Goal: Transaction & Acquisition: Purchase product/service

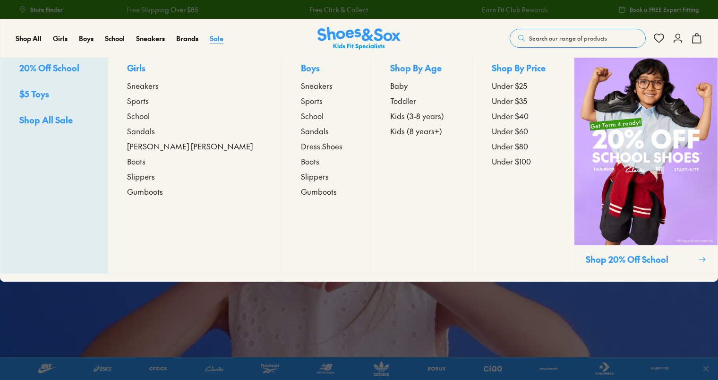
click at [218, 36] on span "Sale" at bounding box center [217, 38] width 14 height 9
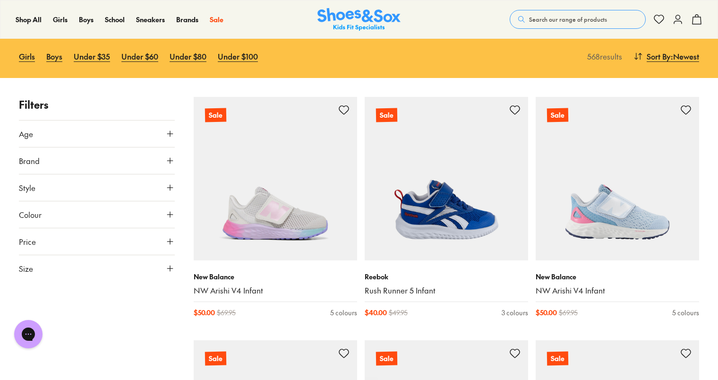
scroll to position [94, 0]
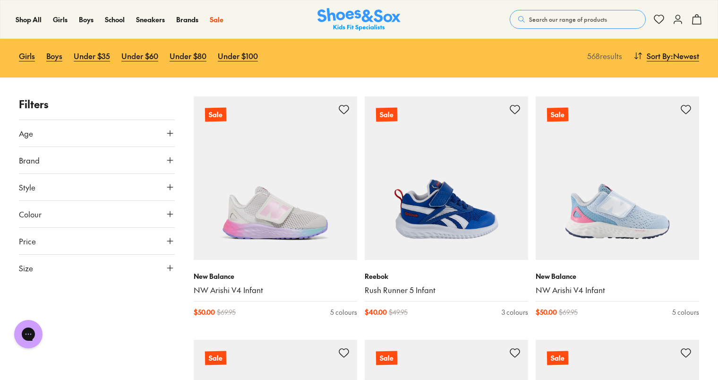
click at [164, 188] on button "Style" at bounding box center [97, 187] width 156 height 26
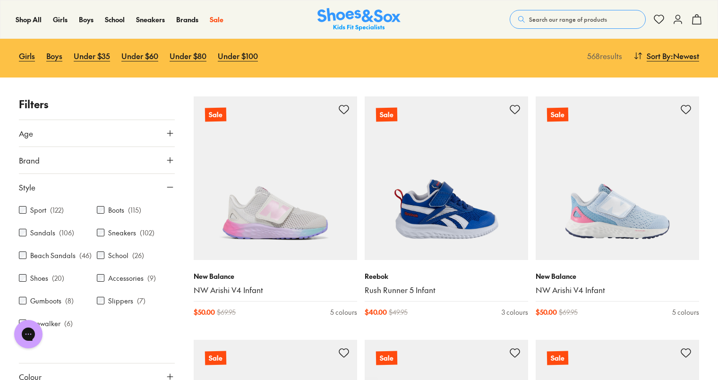
click at [60, 231] on p "( 106 )" at bounding box center [66, 233] width 15 height 10
click at [43, 231] on label "Sandals" at bounding box center [42, 233] width 25 height 10
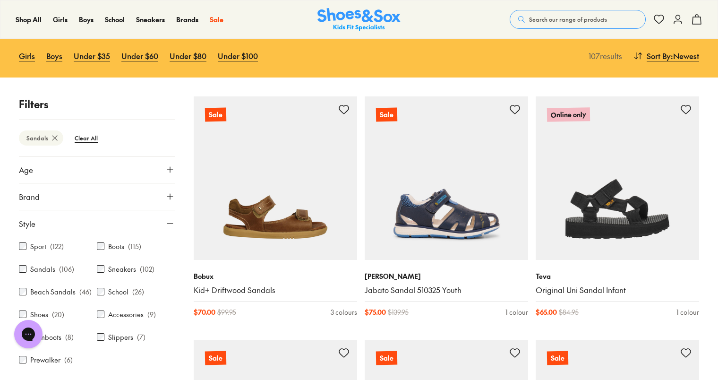
scroll to position [56, 0]
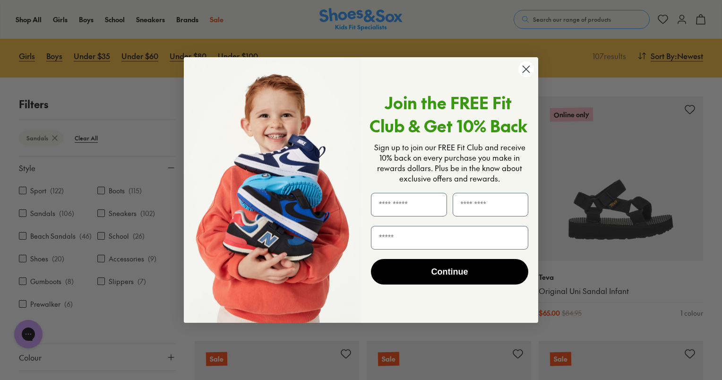
click at [77, 327] on div "Close dialog Join the FREE Fit Club & Get 10% Back Sign up to join our FREE Fit…" at bounding box center [361, 190] width 722 height 380
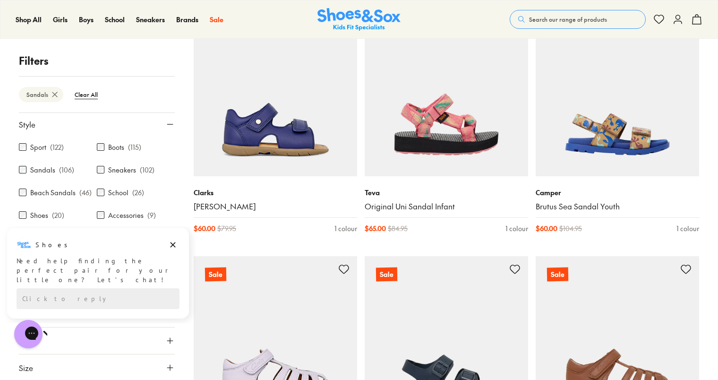
scroll to position [1275, 0]
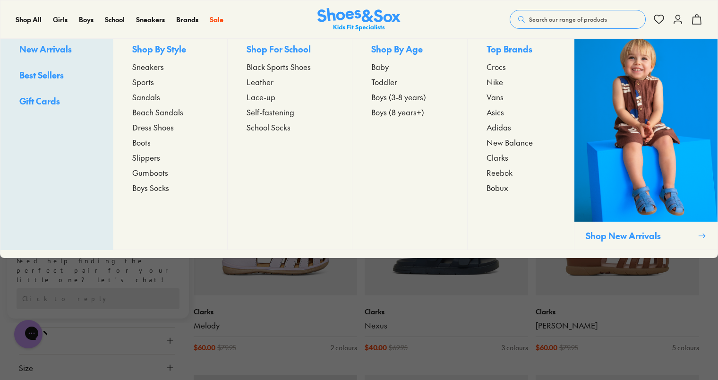
click at [151, 102] on span "Sandals" at bounding box center [146, 96] width 28 height 11
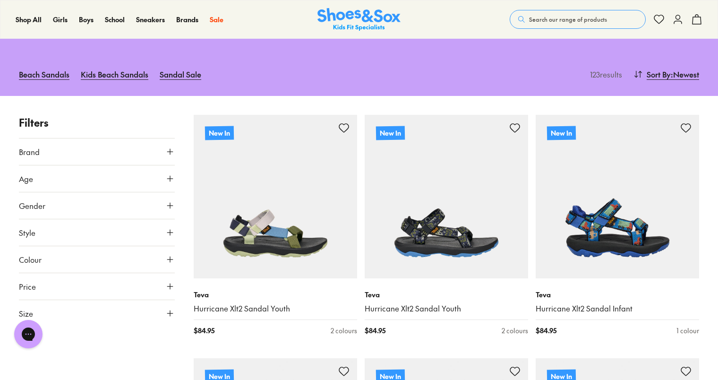
click at [169, 308] on icon at bounding box center [169, 312] width 9 height 9
click at [136, 332] on button "US" at bounding box center [147, 340] width 51 height 17
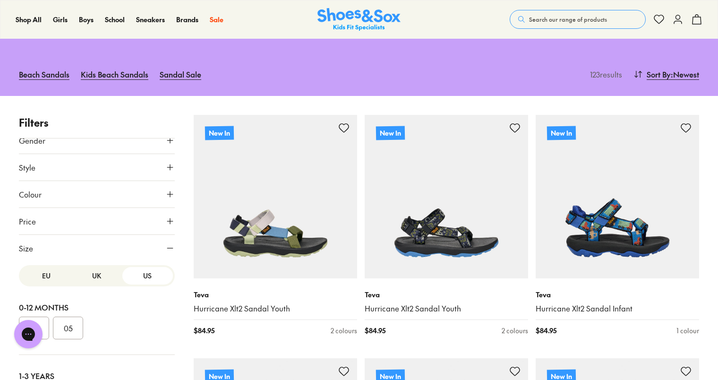
scroll to position [189, 0]
click at [68, 317] on button "3" at bounding box center [68, 328] width 30 height 23
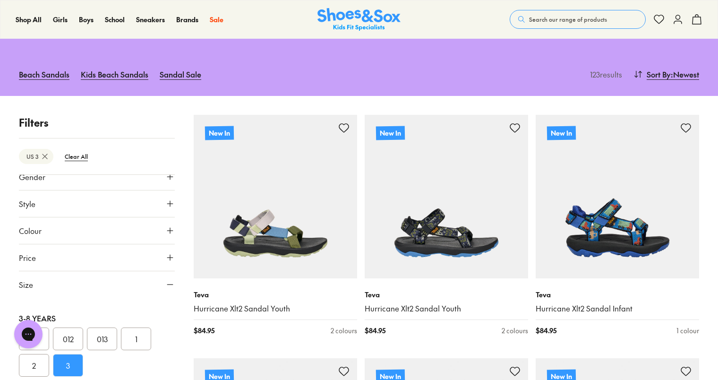
type input "***"
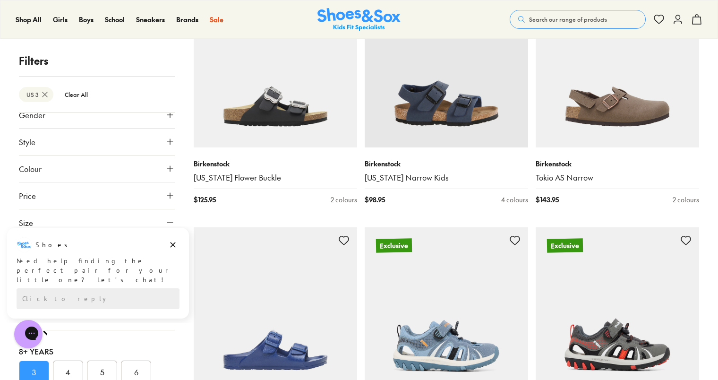
scroll to position [1700, 0]
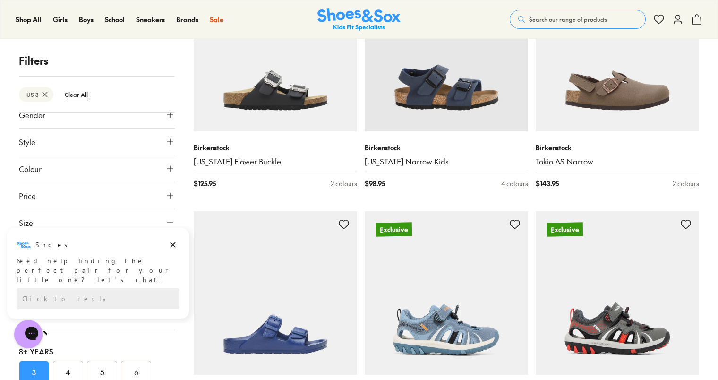
click at [410, 319] on img at bounding box center [446, 292] width 163 height 163
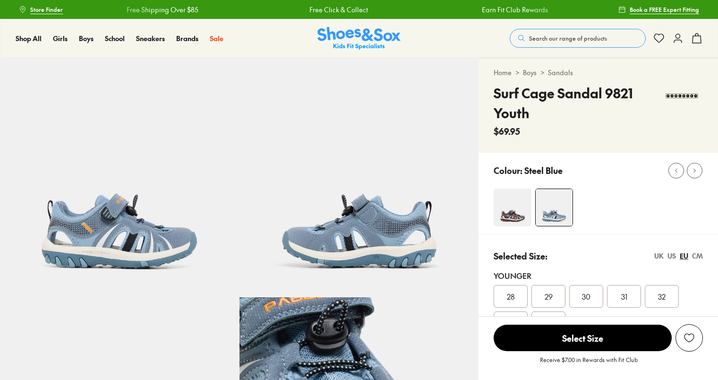
select select "*"
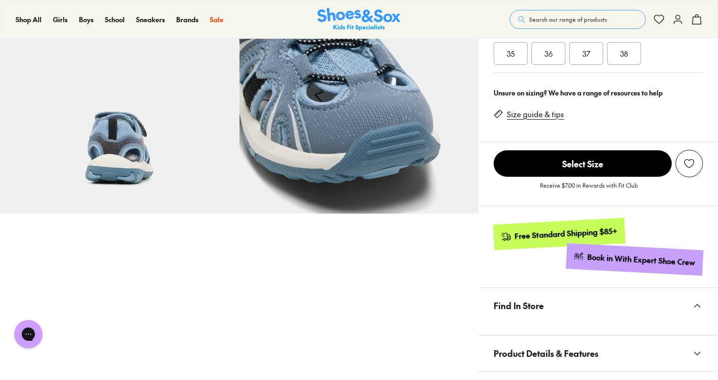
scroll to position [378, 0]
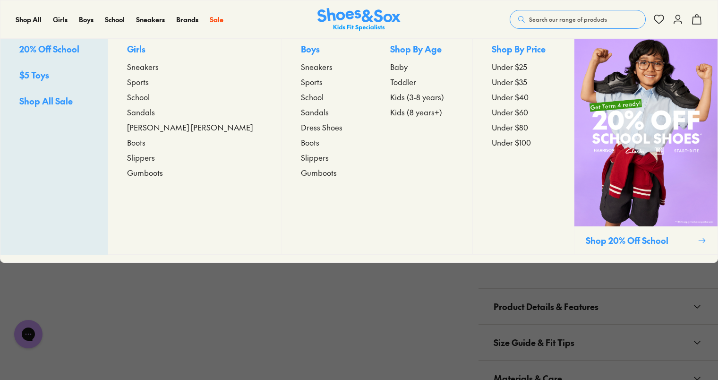
click at [301, 118] on span "Sandals" at bounding box center [315, 111] width 28 height 11
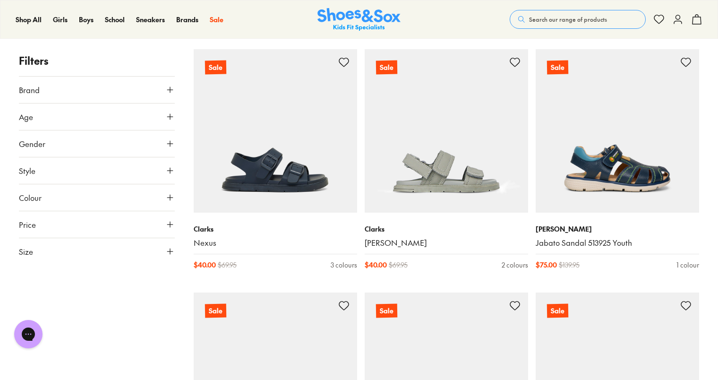
click at [168, 249] on icon at bounding box center [169, 251] width 9 height 9
click at [128, 279] on button "US" at bounding box center [147, 278] width 51 height 17
click at [70, 332] on button "3" at bounding box center [68, 332] width 30 height 23
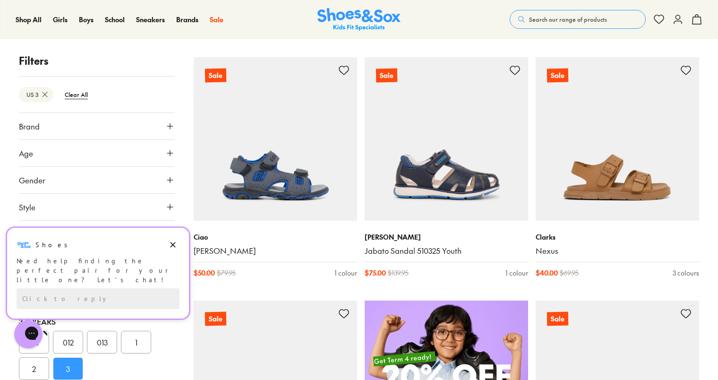
scroll to position [379, 0]
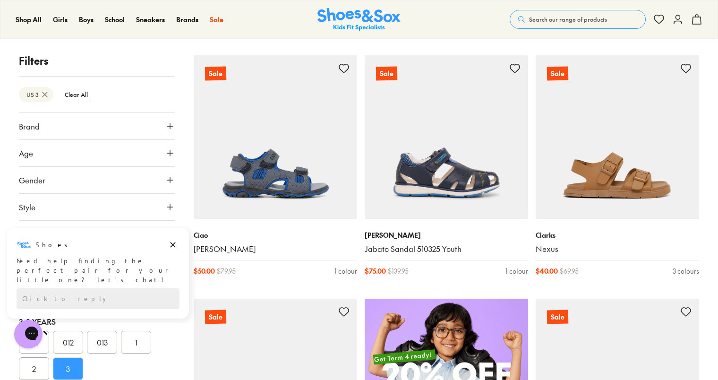
click at [412, 170] on img at bounding box center [446, 136] width 163 height 163
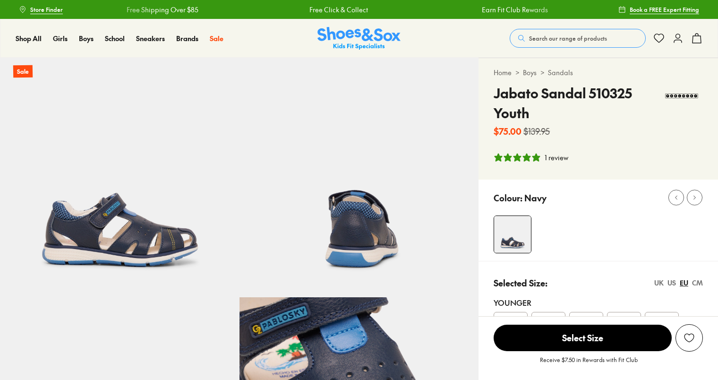
select select "*"
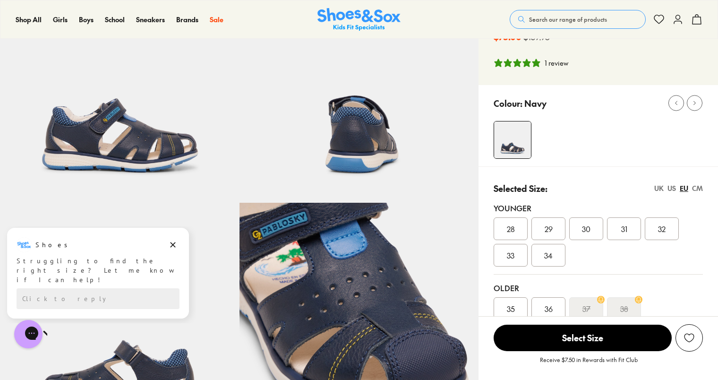
scroll to position [236, 0]
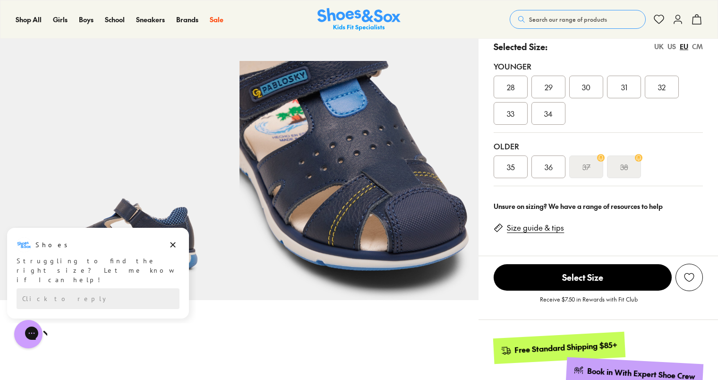
click at [672, 45] on div "US" at bounding box center [671, 47] width 9 height 10
click at [551, 113] on div "3" at bounding box center [548, 113] width 34 height 23
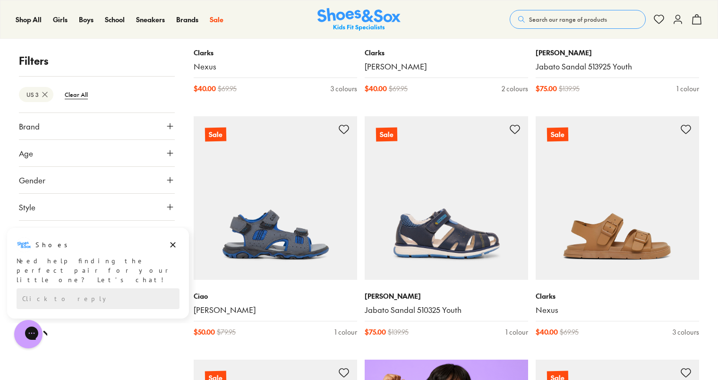
scroll to position [223, 0]
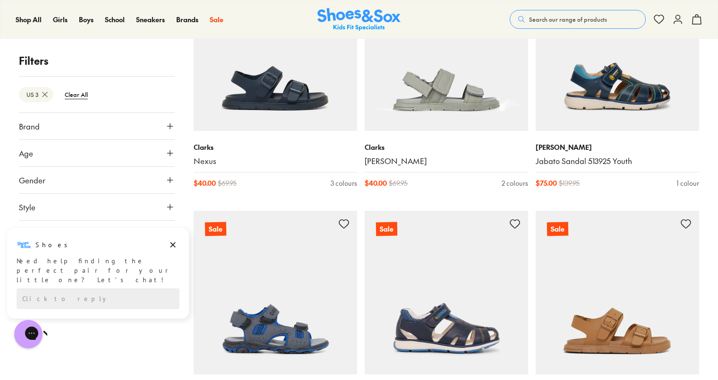
click at [582, 77] on img at bounding box center [617, 48] width 163 height 163
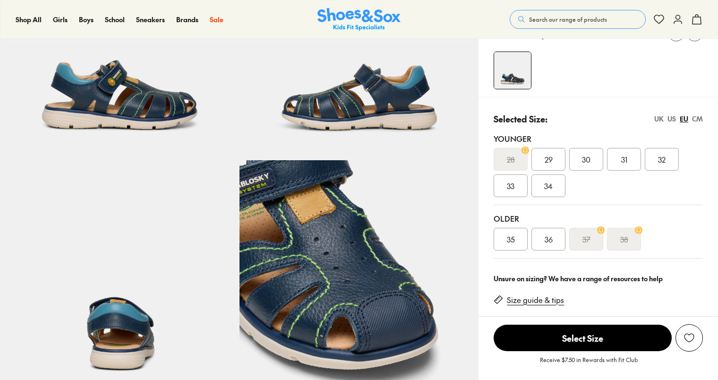
scroll to position [142, 0]
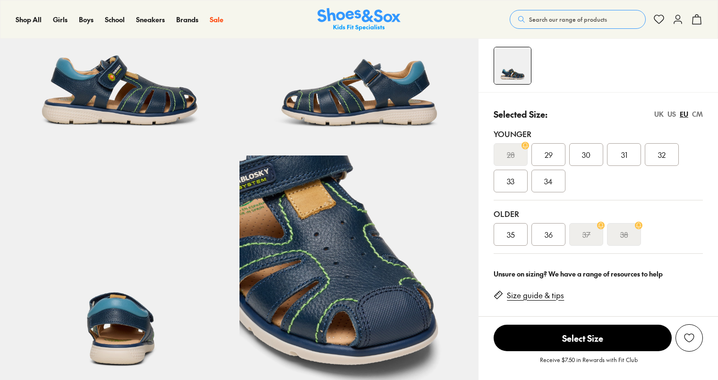
select select "*"
click at [671, 111] on div "US" at bounding box center [671, 114] width 9 height 10
click at [549, 180] on span "3" at bounding box center [548, 180] width 4 height 11
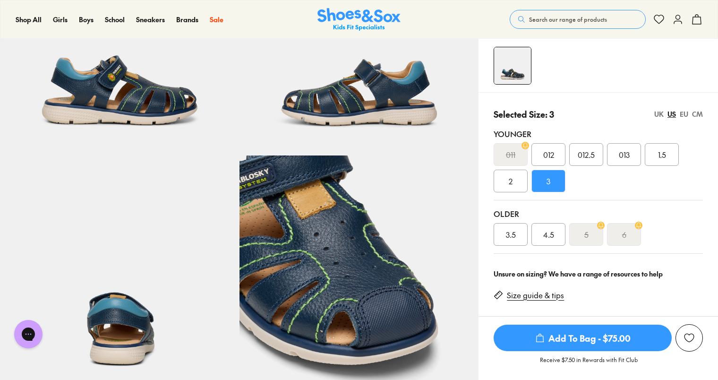
click at [582, 339] on span "Add To Bag - $75.00" at bounding box center [583, 337] width 178 height 26
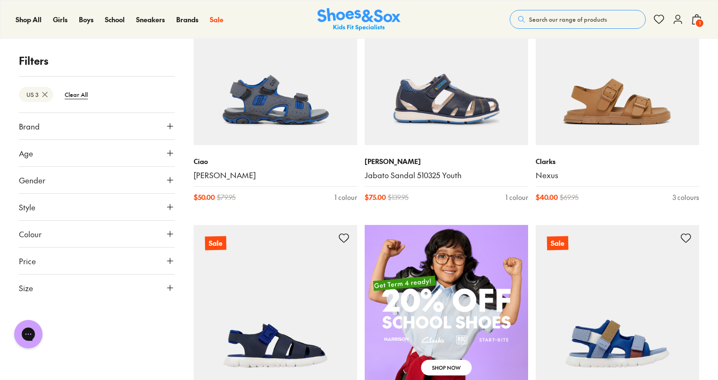
scroll to position [594, 0]
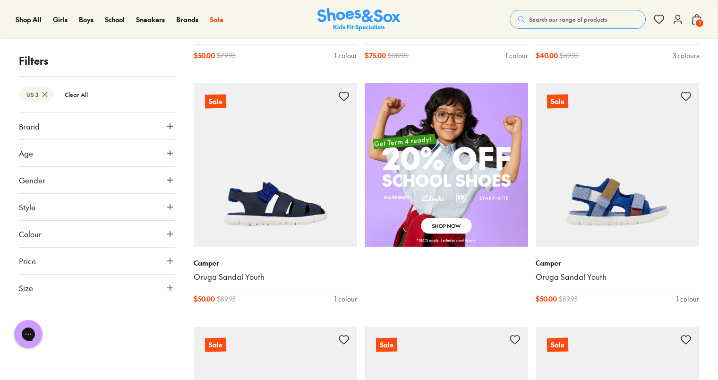
click at [259, 211] on img at bounding box center [275, 164] width 163 height 163
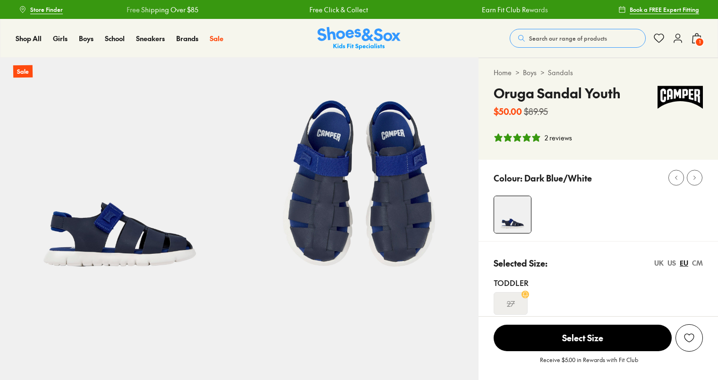
select select "*"
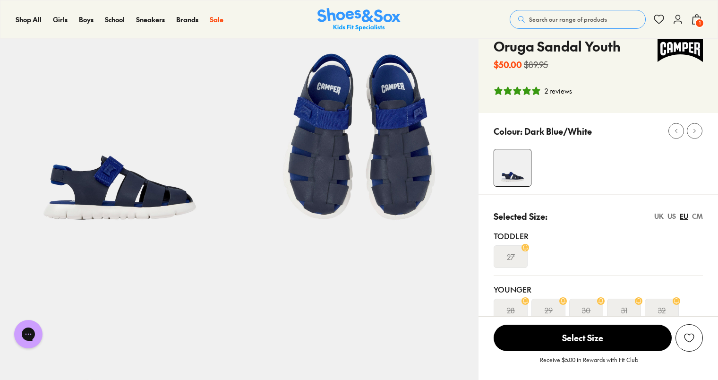
scroll to position [94, 0]
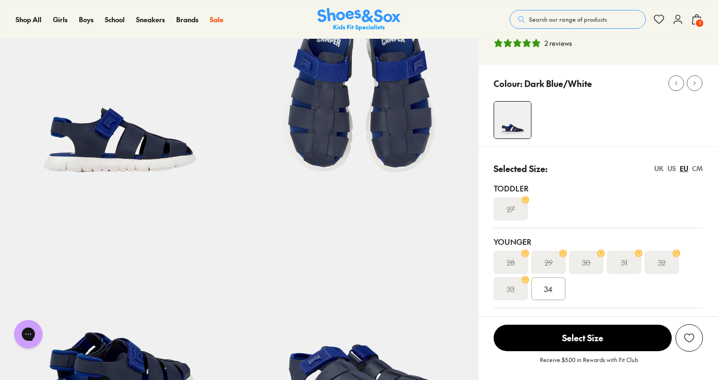
click at [673, 170] on div "US" at bounding box center [671, 168] width 9 height 10
click at [548, 284] on span "3" at bounding box center [548, 288] width 4 height 11
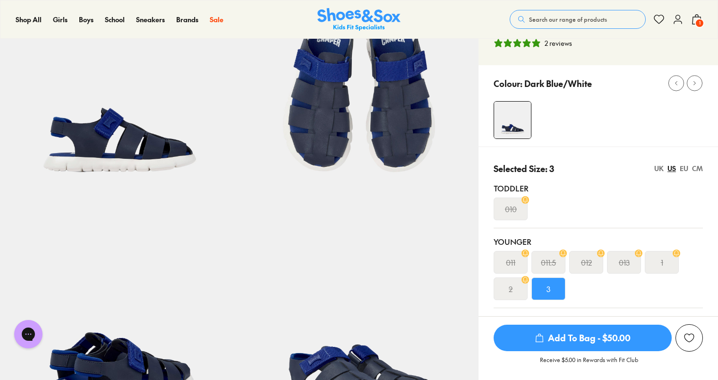
click at [571, 343] on span "Add To Bag - $50.00" at bounding box center [583, 337] width 178 height 26
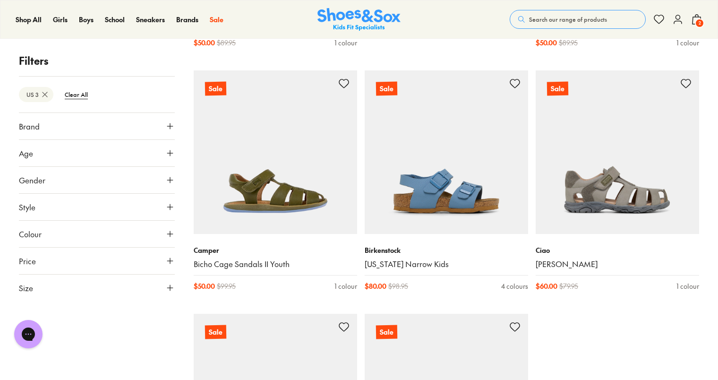
scroll to position [844, 0]
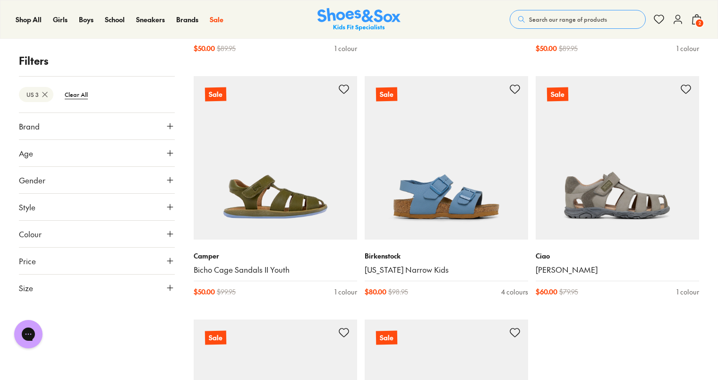
click at [626, 198] on img at bounding box center [617, 157] width 163 height 163
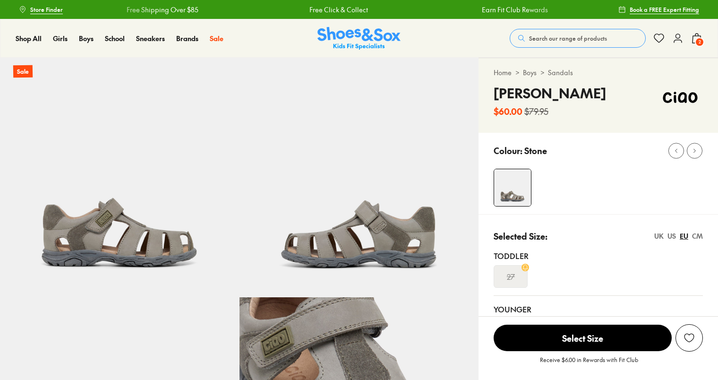
select select "*"
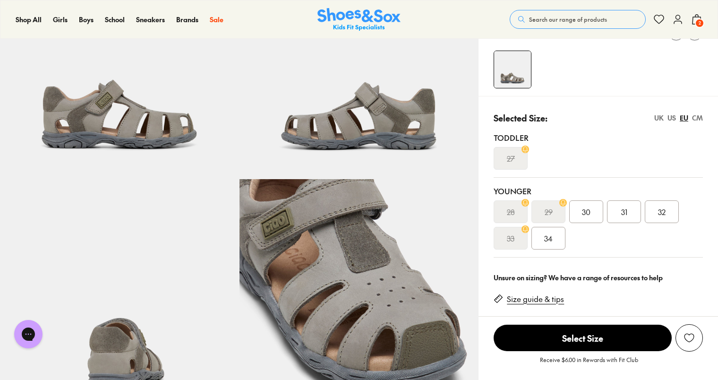
scroll to position [142, 0]
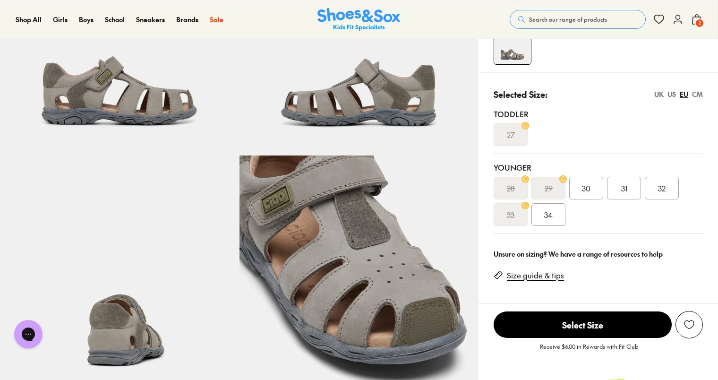
click at [541, 215] on div "34" at bounding box center [548, 214] width 34 height 23
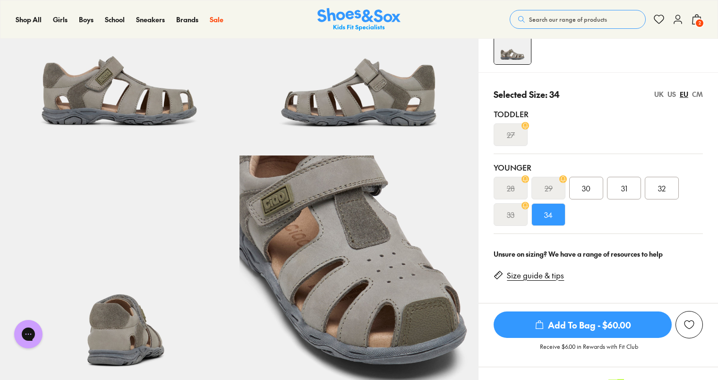
click at [571, 320] on span "Add To Bag - $60.00" at bounding box center [583, 324] width 178 height 26
